Goal: Navigation & Orientation: Find specific page/section

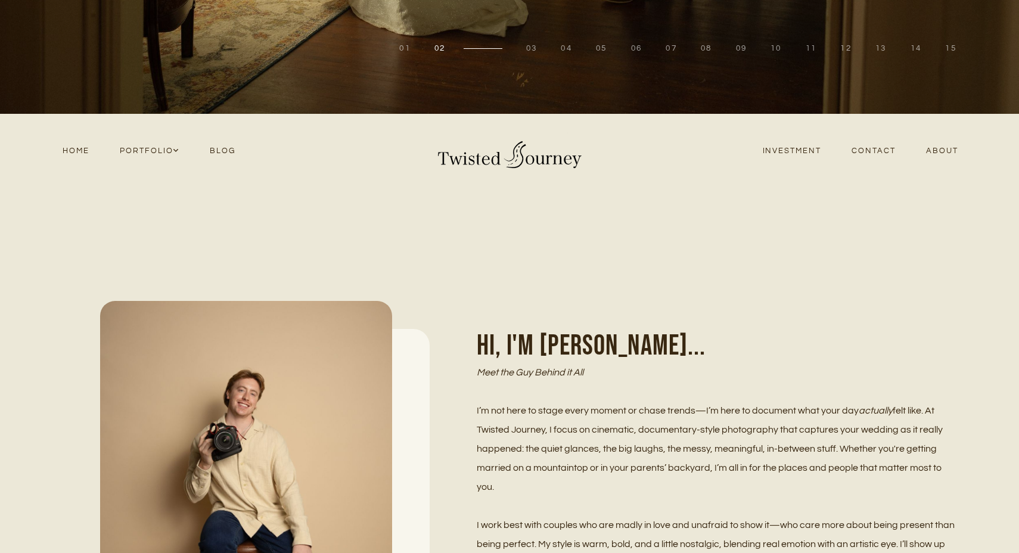
scroll to position [304, 0]
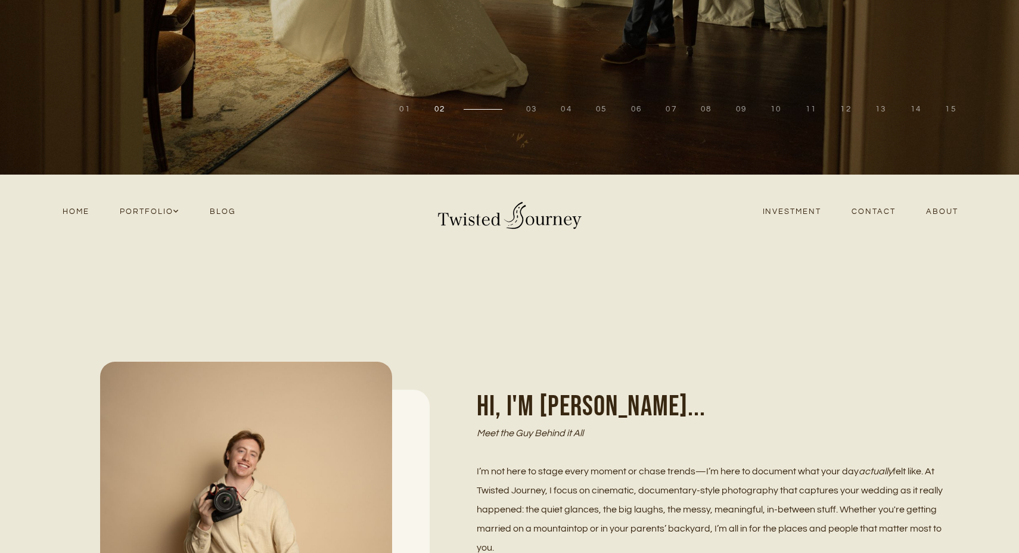
click at [881, 213] on link "Contact" at bounding box center [874, 212] width 74 height 16
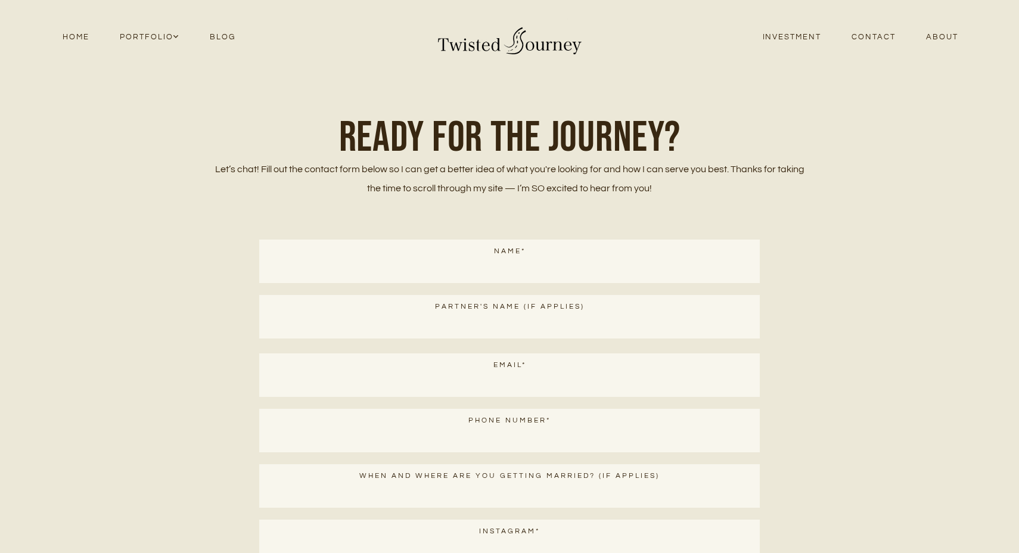
click at [934, 37] on link "About" at bounding box center [942, 37] width 63 height 16
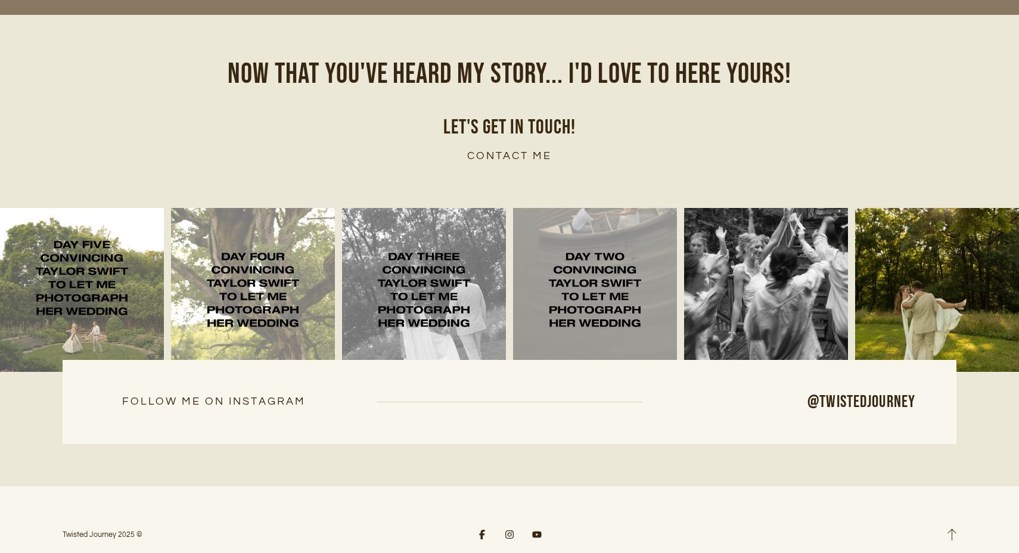
scroll to position [8173, 0]
click at [526, 148] on h6 "Contact me" at bounding box center [510, 157] width 596 height 18
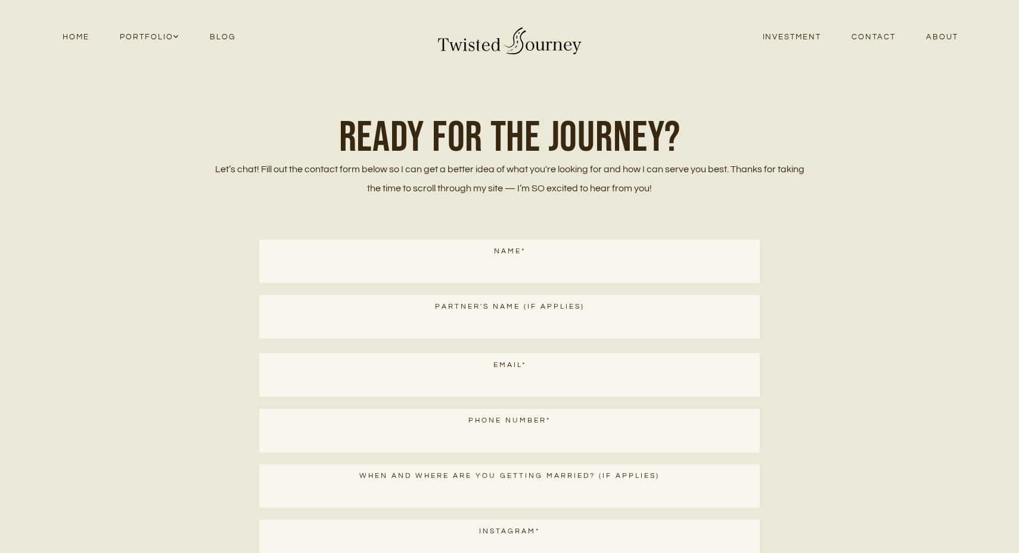
click at [74, 39] on link "Home" at bounding box center [75, 37] width 57 height 16
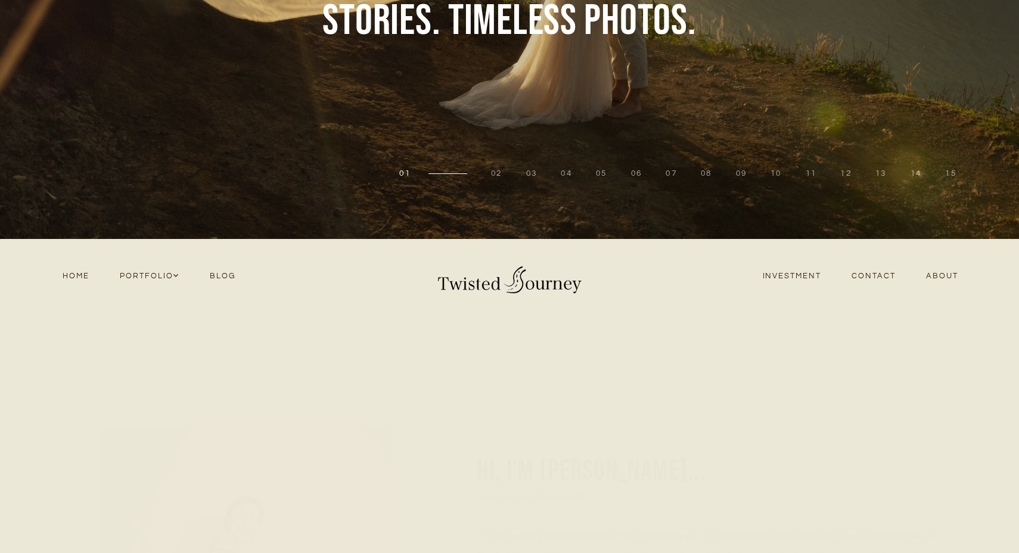
scroll to position [249, 0]
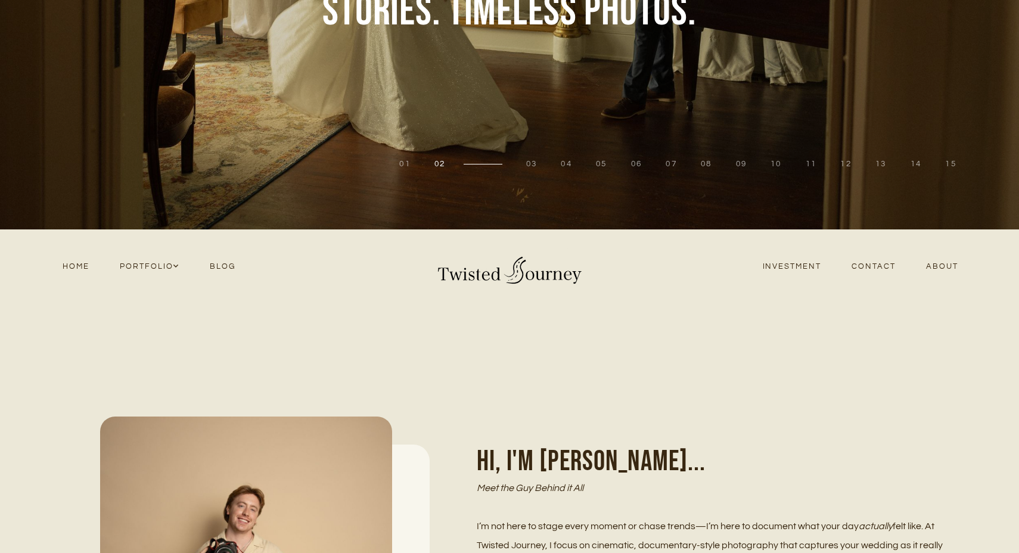
click at [778, 260] on link "Investment" at bounding box center [791, 267] width 89 height 16
